Goal: Task Accomplishment & Management: Complete application form

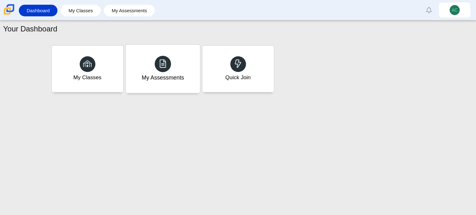
click at [163, 72] on div "My Assessments" at bounding box center [163, 69] width 74 height 48
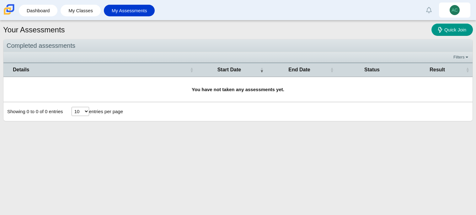
click at [163, 72] on span "Details" at bounding box center [101, 69] width 176 height 7
click at [310, 73] on th "End Date" at bounding box center [302, 69] width 70 height 14
click at [356, 67] on span "Status" at bounding box center [372, 69] width 64 height 7
click at [221, 66] on span "Start Date" at bounding box center [229, 69] width 59 height 7
click at [196, 97] on td "You have not taken any assessments yet." at bounding box center [237, 89] width 469 height 25
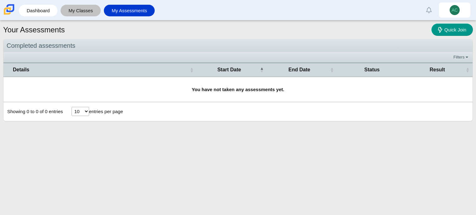
click at [73, 11] on link "My Classes" at bounding box center [81, 11] width 34 height 12
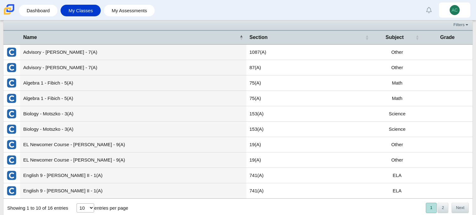
scroll to position [21, 0]
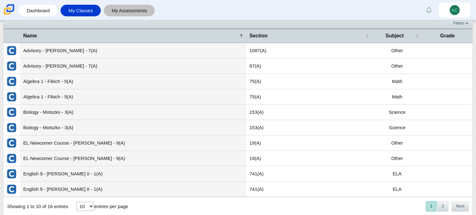
click at [117, 9] on link "My Assessments" at bounding box center [129, 11] width 45 height 12
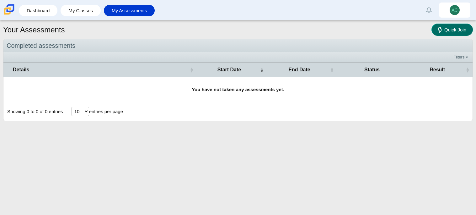
click at [463, 31] on span "Quick Join" at bounding box center [455, 29] width 22 height 5
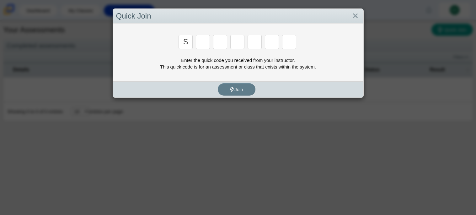
type input "s"
type input "b"
type input "s"
type input "k"
type input "b"
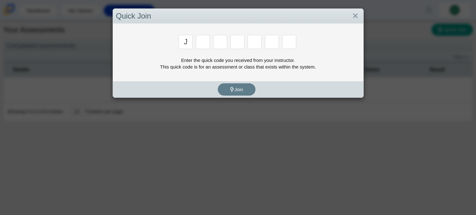
type input "j"
type input "h"
type input "2"
type input "C"
type input "Y"
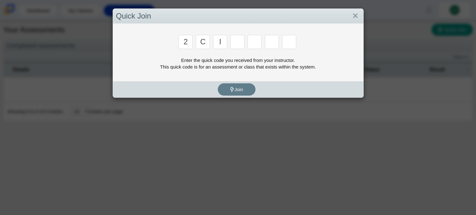
type input "I"
type input "U"
type input "P"
type input "S"
type input "4"
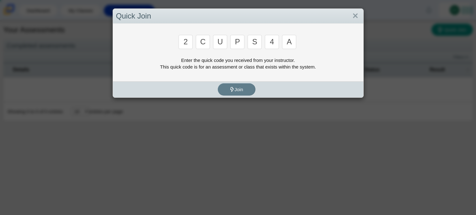
type input "A"
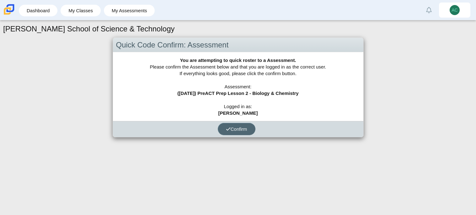
click at [242, 131] on button "Confirm" at bounding box center [237, 129] width 38 height 12
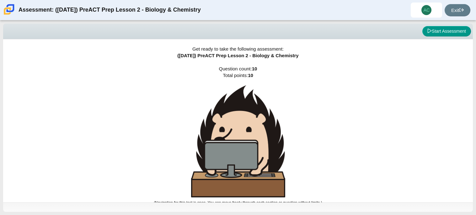
scroll to position [3, 0]
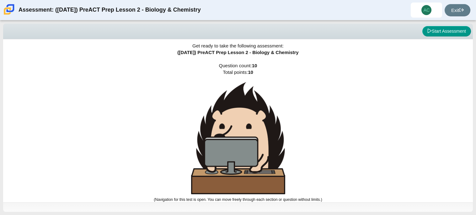
click at [278, 132] on img at bounding box center [238, 138] width 94 height 112
click at [440, 29] on button "Start Assessment" at bounding box center [446, 31] width 49 height 11
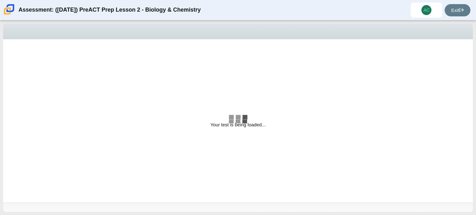
select select "88c27e0d-eae0-4ba9-ac20-9160ce6547ef"
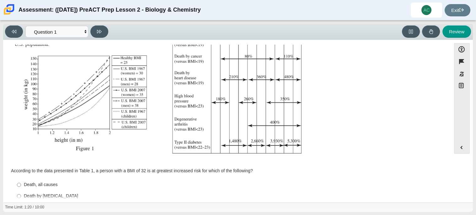
scroll to position [133, 0]
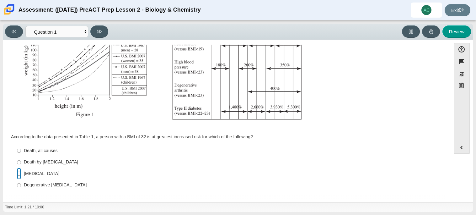
click at [19, 172] on input "Type II diabetes Type II diabetes" at bounding box center [19, 173] width 4 height 11
radio input "true"
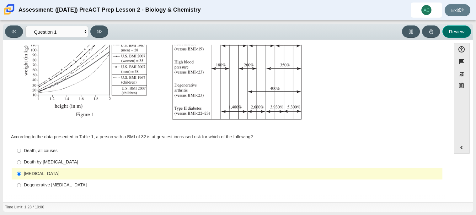
click at [448, 34] on button "Review" at bounding box center [456, 31] width 29 height 12
select select "review"
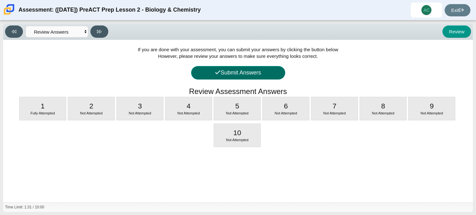
click at [238, 75] on button "Submit Answers" at bounding box center [238, 72] width 94 height 13
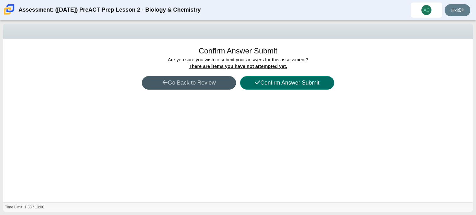
click at [261, 77] on button "Confirm Answer Submit" at bounding box center [287, 82] width 94 height 13
